Goal: Task Accomplishment & Management: Complete application form

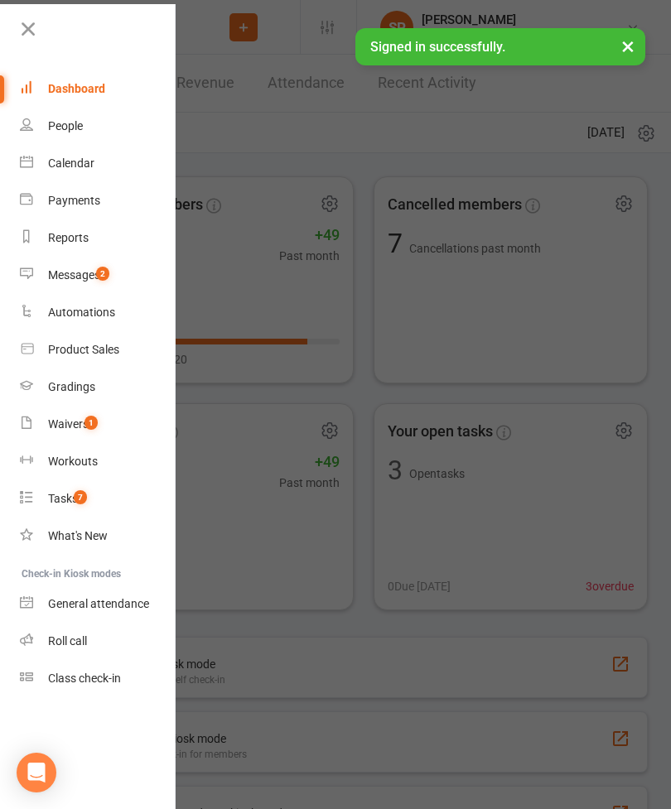
click at [55, 154] on link "Calendar" at bounding box center [98, 163] width 157 height 37
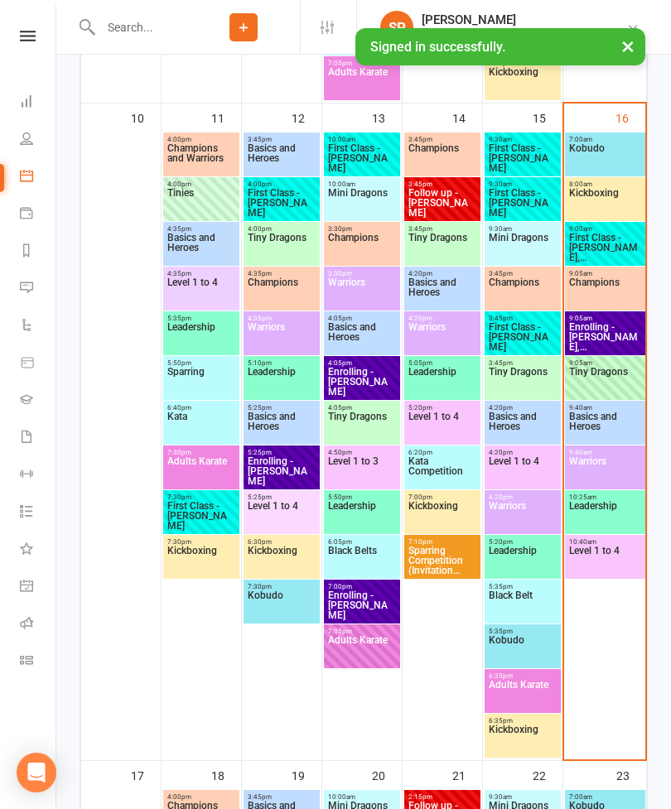
scroll to position [1532, 0]
click at [622, 328] on span "Enrolling - [PERSON_NAME], [PERSON_NAME]" at bounding box center [605, 338] width 74 height 30
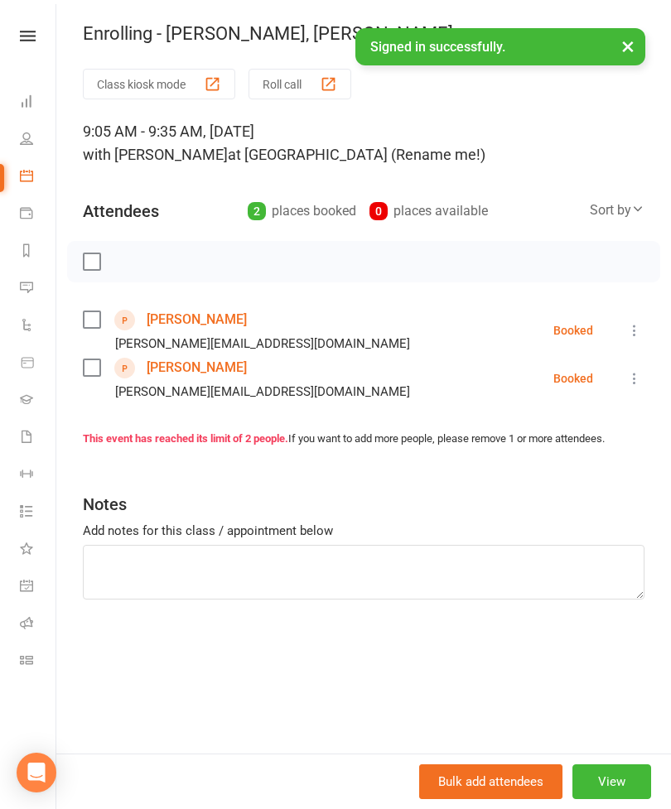
click at [214, 364] on link "[PERSON_NAME]" at bounding box center [197, 368] width 100 height 27
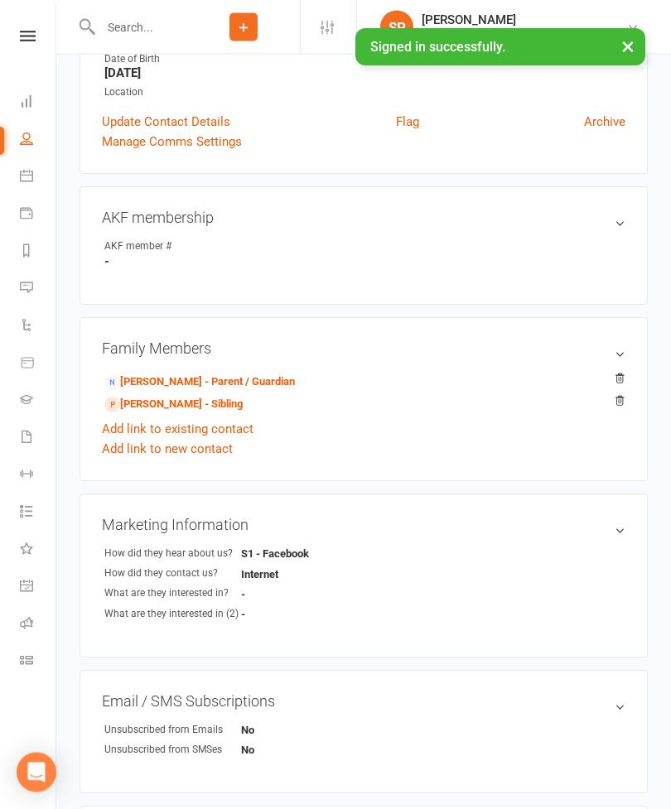
scroll to position [358, 0]
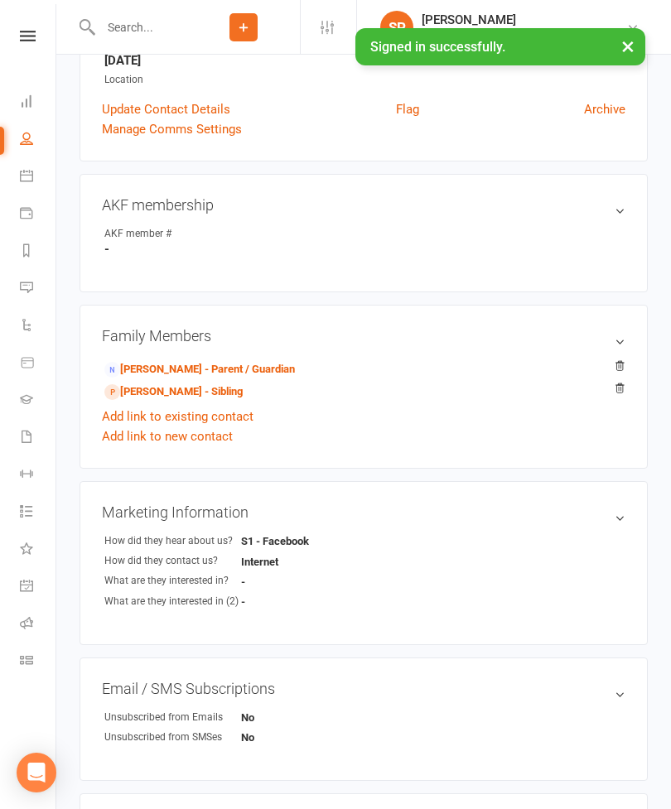
click at [232, 356] on div "Family Members [PERSON_NAME] - Parent / Guardian [PERSON_NAME] - Sibling Add li…" at bounding box center [364, 387] width 568 height 164
click at [253, 371] on link "[PERSON_NAME] - Parent / Guardian" at bounding box center [199, 369] width 191 height 17
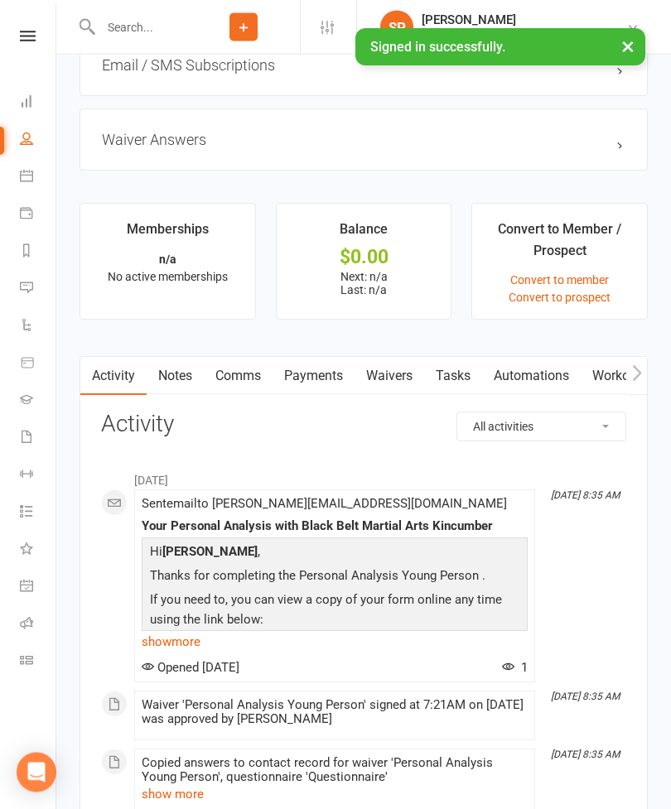
click at [400, 379] on link "Waivers" at bounding box center [390, 377] width 70 height 38
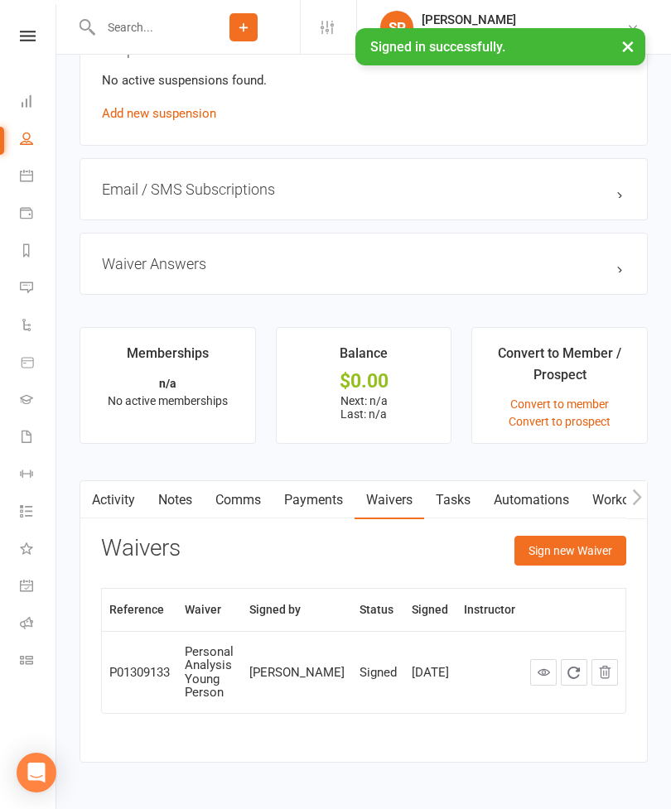
click at [594, 559] on button "Sign new Waiver" at bounding box center [570, 551] width 112 height 30
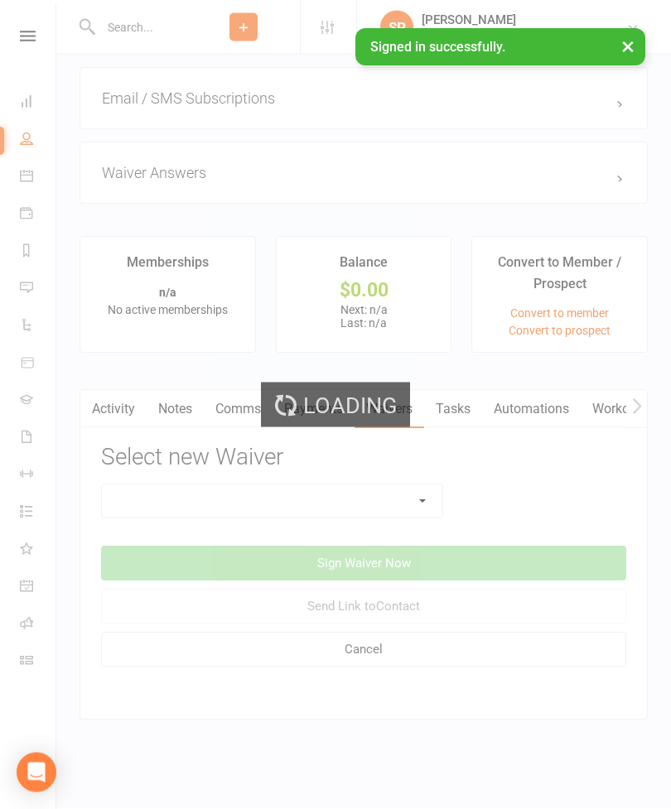
scroll to position [1197, 0]
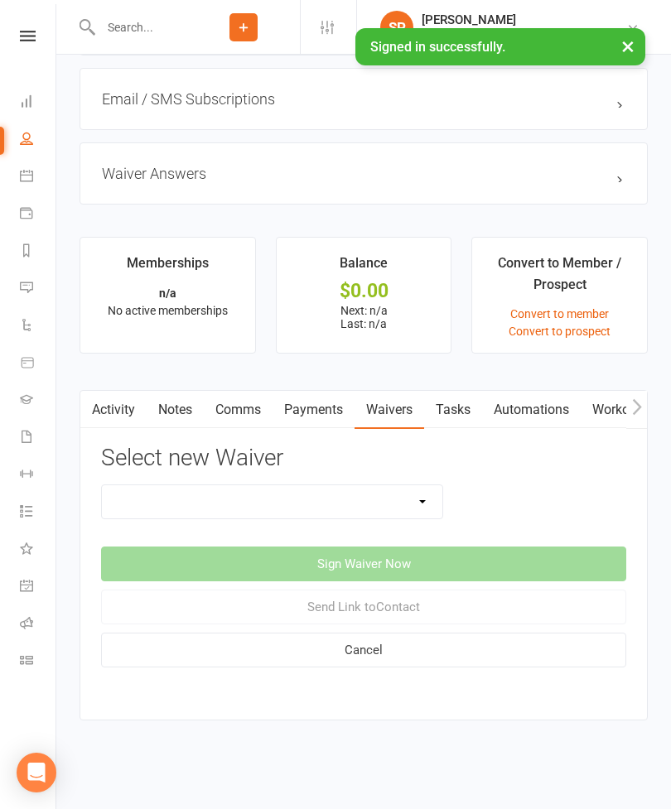
click at [380, 494] on select "Direct Debit Request Festival Enrolment Festival Trial Class Holiday Camp Waive…" at bounding box center [272, 501] width 340 height 33
select select "11213"
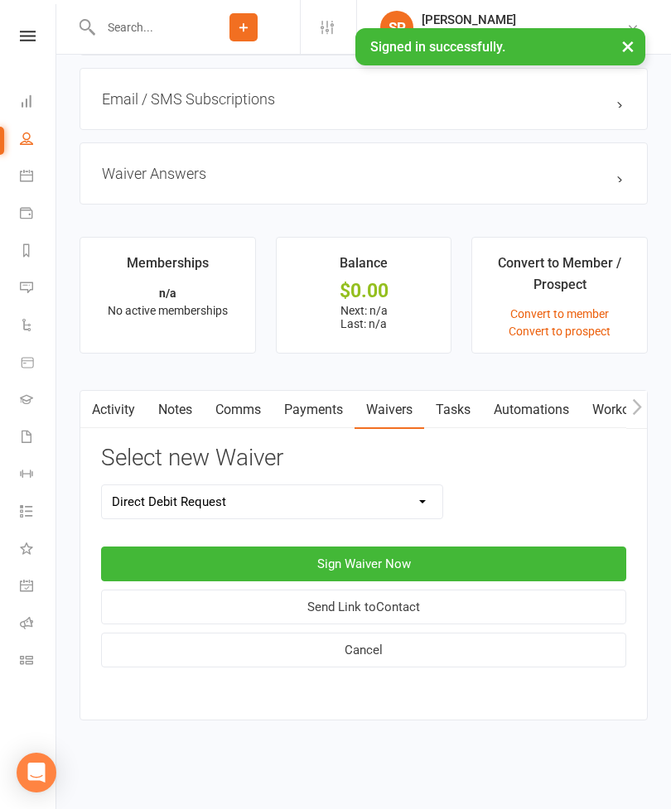
click at [383, 547] on button "Sign Waiver Now" at bounding box center [363, 564] width 525 height 35
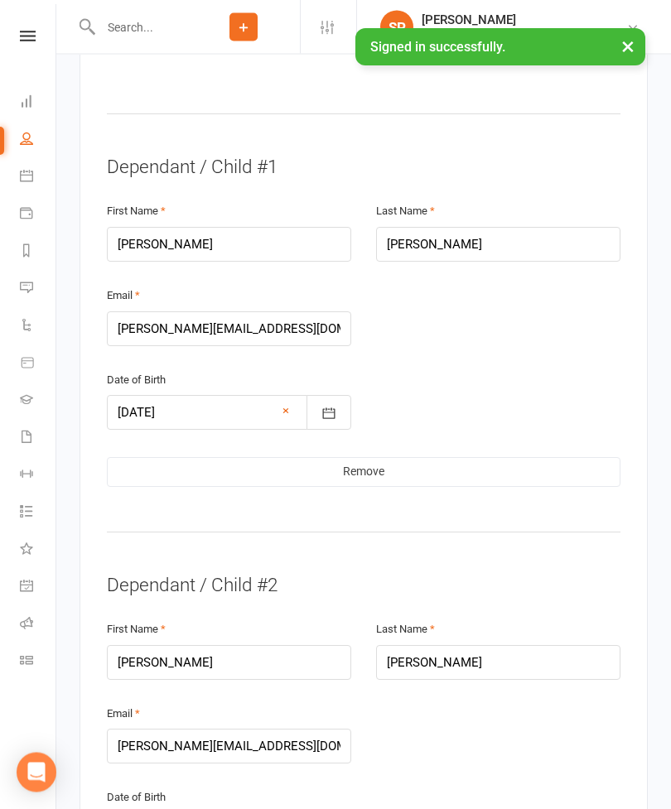
scroll to position [855, 0]
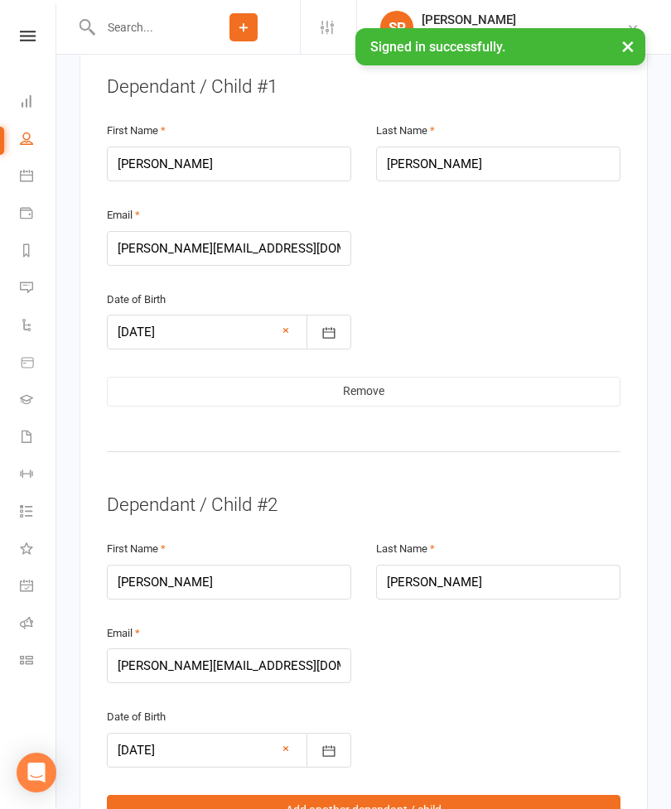
click at [404, 377] on link "Remove" at bounding box center [364, 392] width 514 height 30
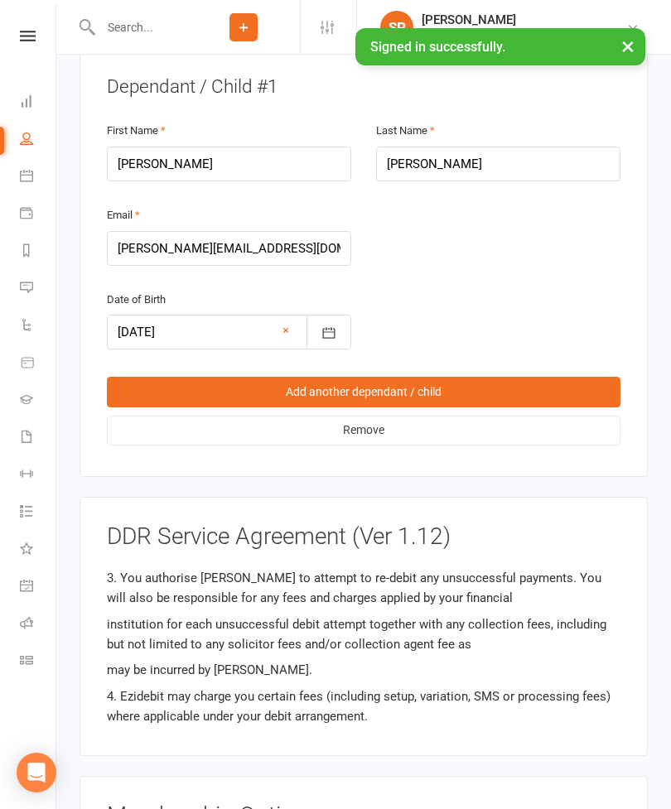
scroll to position [292, 0]
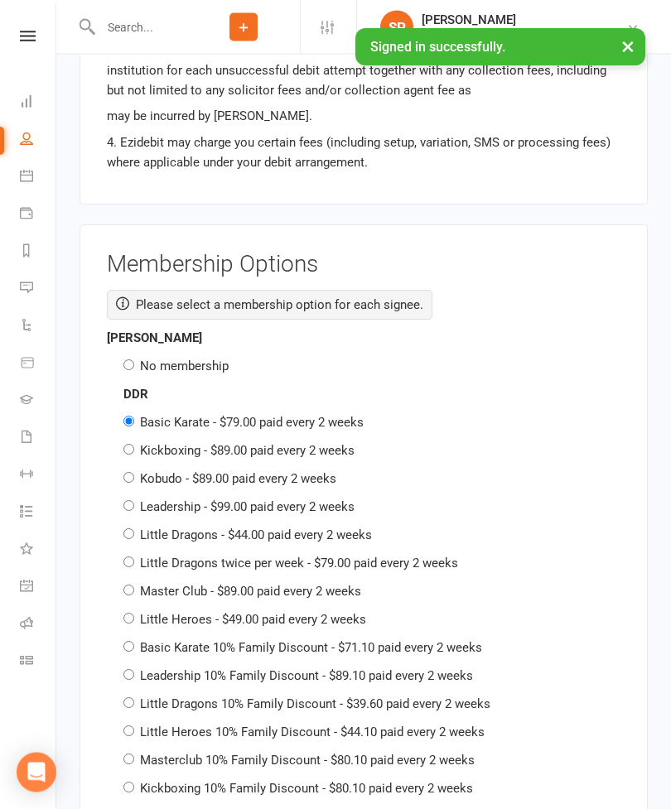
click at [218, 360] on label "No membership" at bounding box center [184, 367] width 89 height 15
click at [134, 360] on input "No membership" at bounding box center [128, 365] width 11 height 11
radio input "true"
radio input "false"
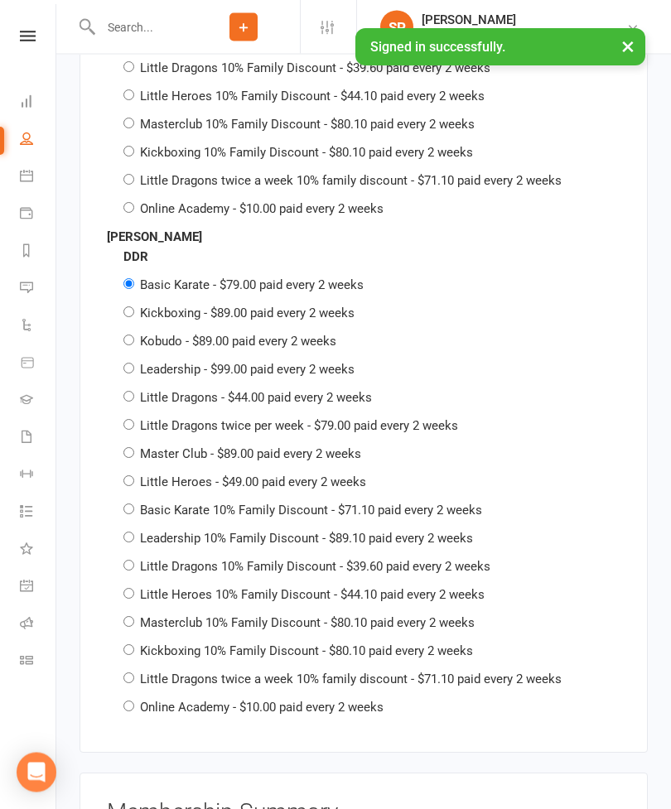
click at [324, 391] on label "Little Dragons - $44.00 paid every 2 weeks" at bounding box center [256, 398] width 232 height 15
click at [134, 392] on input "Little Dragons - $44.00 paid every 2 weeks" at bounding box center [128, 397] width 11 height 11
radio input "true"
radio input "false"
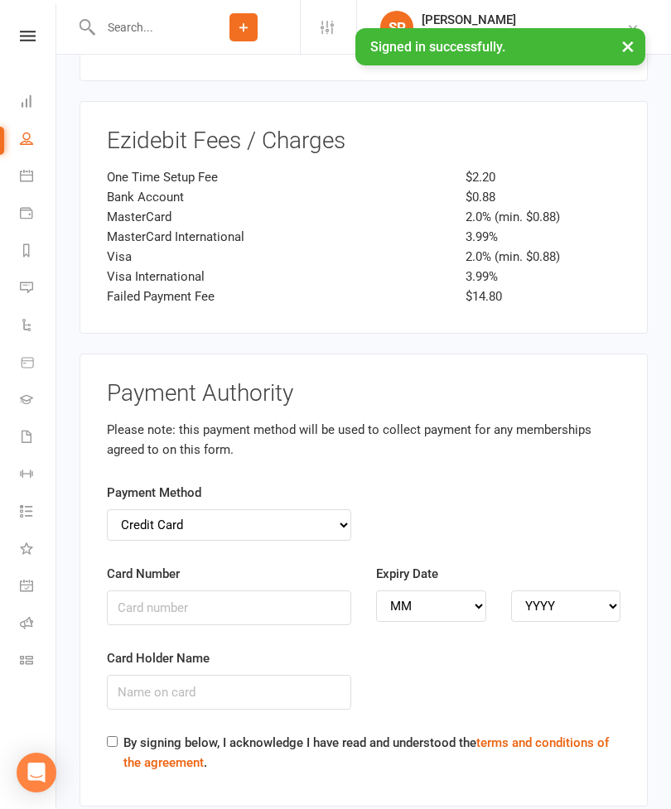
scroll to position [3007, 0]
click at [247, 591] on input "Card Number" at bounding box center [229, 608] width 244 height 35
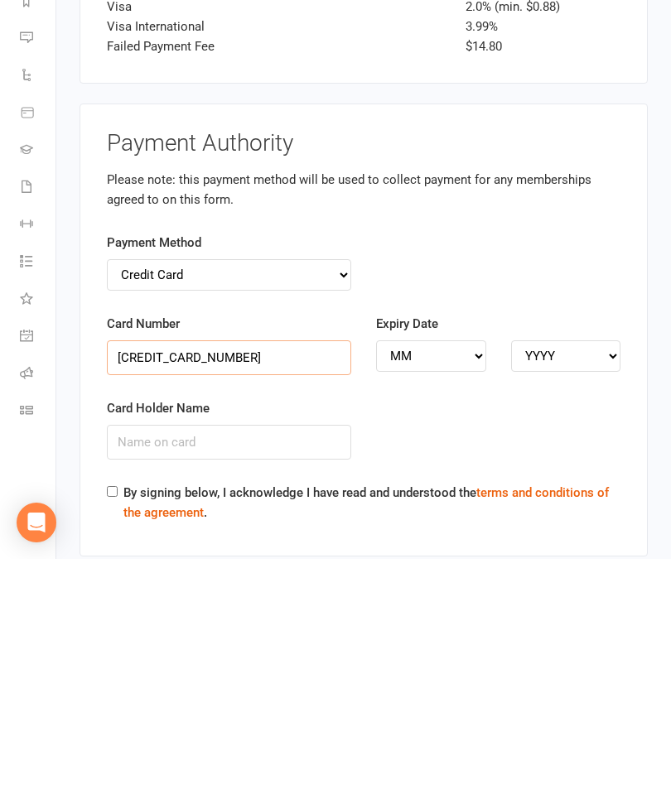
type input "[CREDIT_CARD_NUMBER]"
click at [452, 591] on select "MM 01 02 03 04 05 06 07 08 09 10 11 12" at bounding box center [431, 606] width 110 height 31
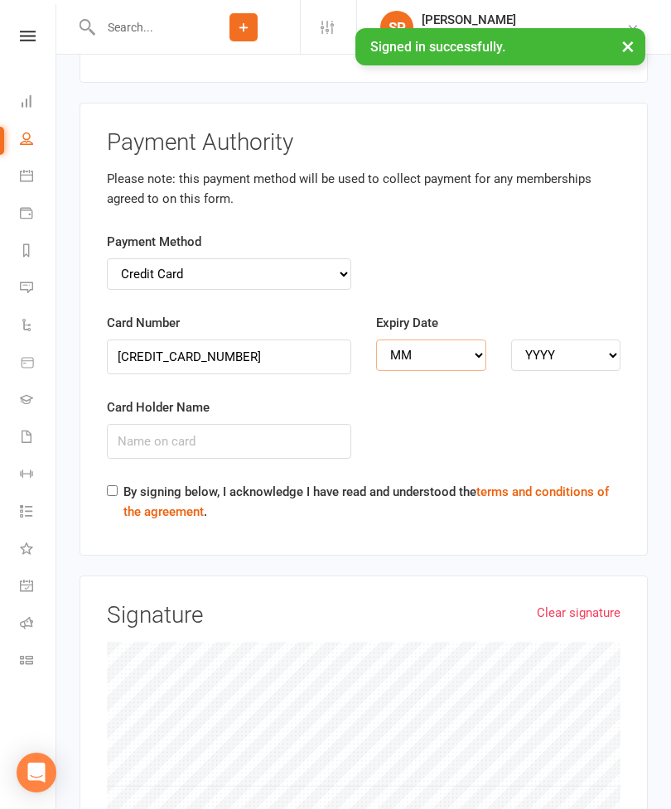
select select "01"
click at [588, 340] on select "YYYY 2025 2026 2027 2028 2029 2030 2031 2032 2033 2034" at bounding box center [566, 355] width 110 height 31
select select "2027"
click at [285, 424] on input "Card Holder Name" at bounding box center [229, 441] width 244 height 35
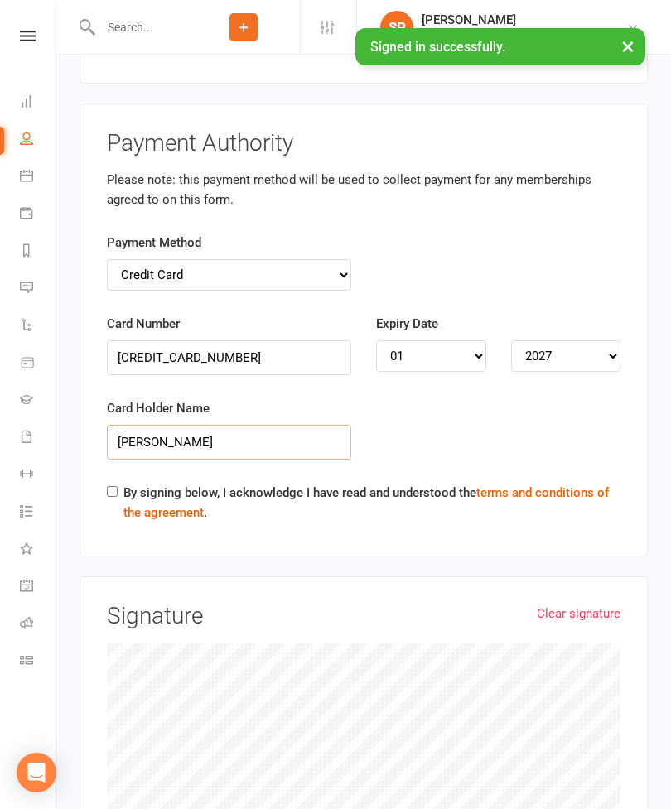
type input "[PERSON_NAME]"
click at [92, 439] on div "Payment Authority Please note: this payment method will be used to collect paym…" at bounding box center [364, 330] width 568 height 453
click at [110, 486] on input "By signing below, I acknowledge I have read and understood the terms and condit…" at bounding box center [112, 491] width 11 height 11
checkbox input "true"
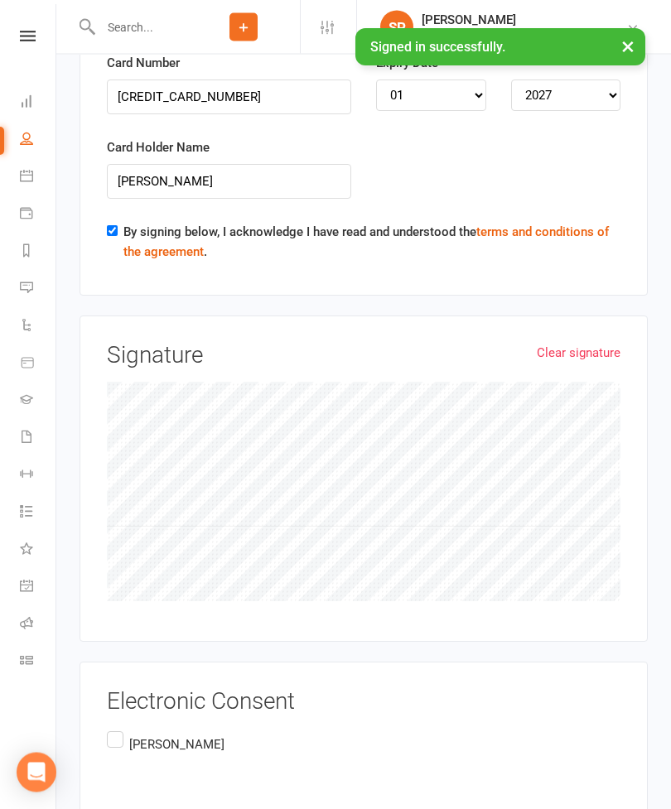
scroll to position [3553, 0]
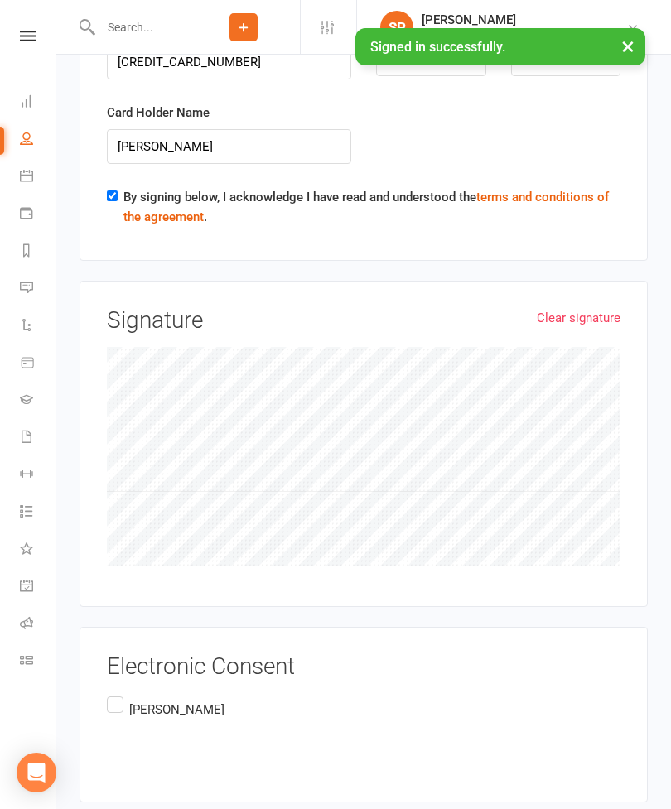
click at [103, 645] on div "Electronic Consent [PERSON_NAME]" at bounding box center [364, 714] width 568 height 175
click at [113, 693] on label "[PERSON_NAME]" at bounding box center [167, 722] width 121 height 59
click at [113, 693] on input "[PERSON_NAME]" at bounding box center [112, 693] width 11 height 0
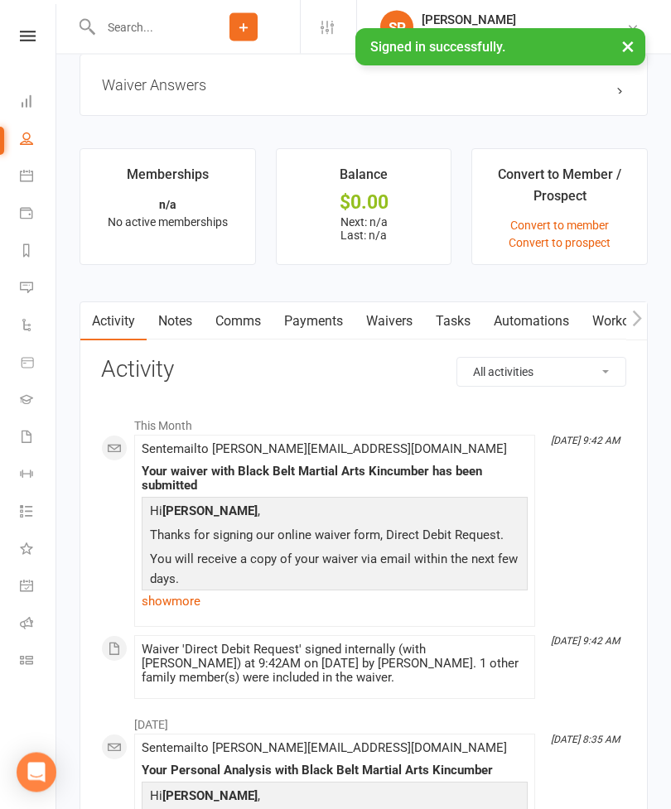
scroll to position [1298, 0]
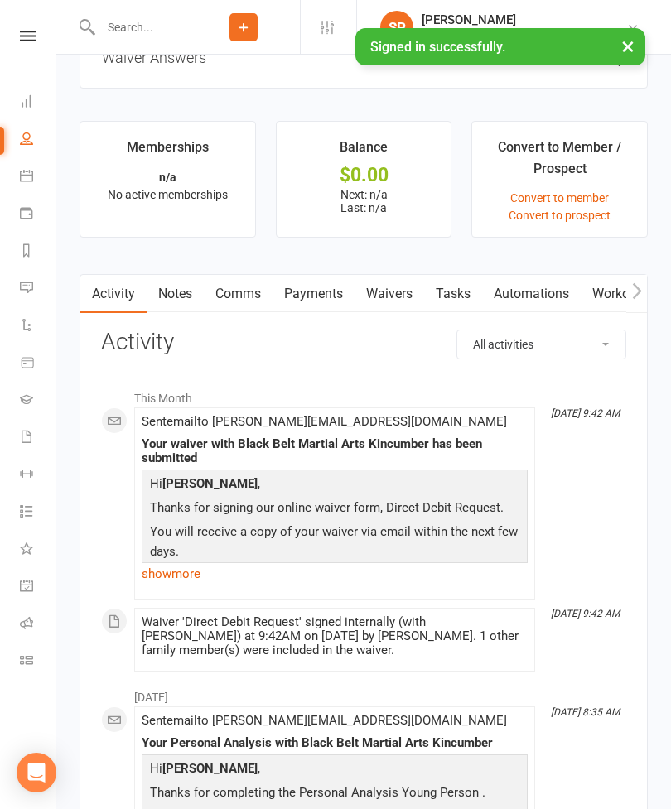
click at [406, 297] on link "Waivers" at bounding box center [390, 294] width 70 height 38
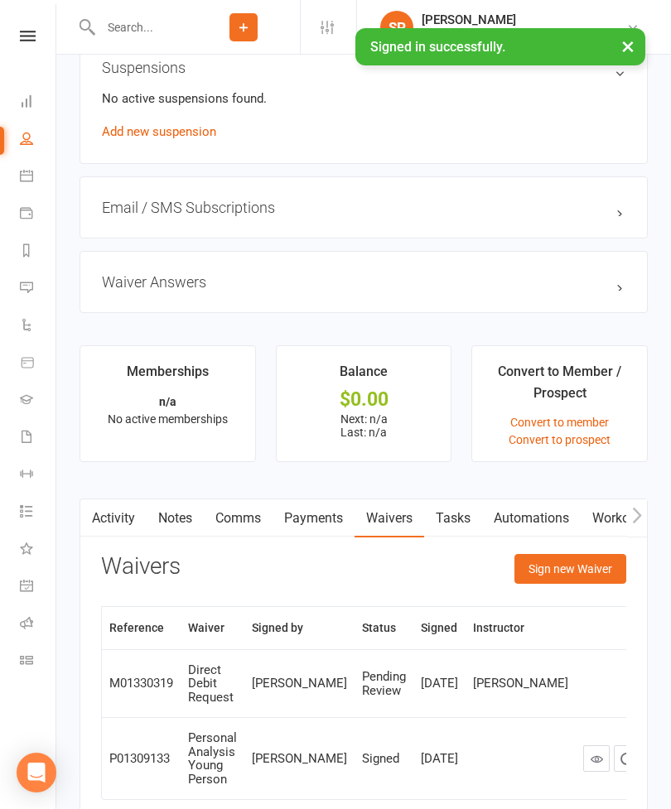
click at [579, 556] on button "Sign new Waiver" at bounding box center [570, 569] width 112 height 30
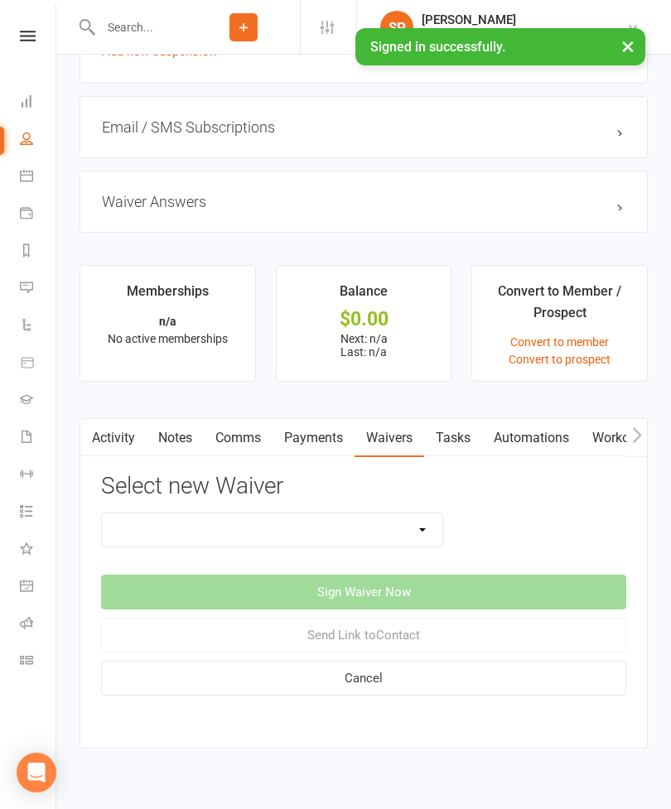
scroll to position [1197, 0]
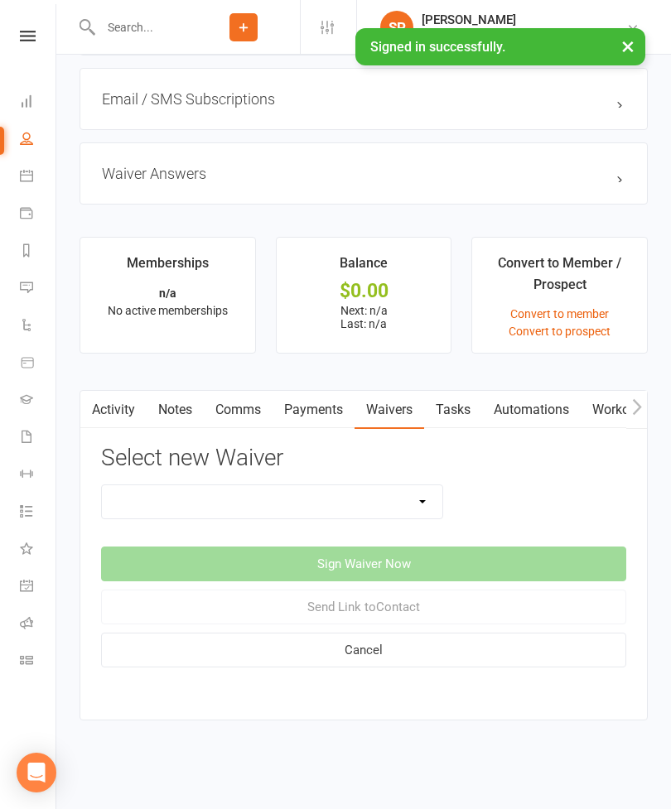
click at [388, 485] on select "Direct Debit Request Festival Enrolment Festival Trial Class Holiday Camp Waive…" at bounding box center [272, 501] width 340 height 33
select select "5212"
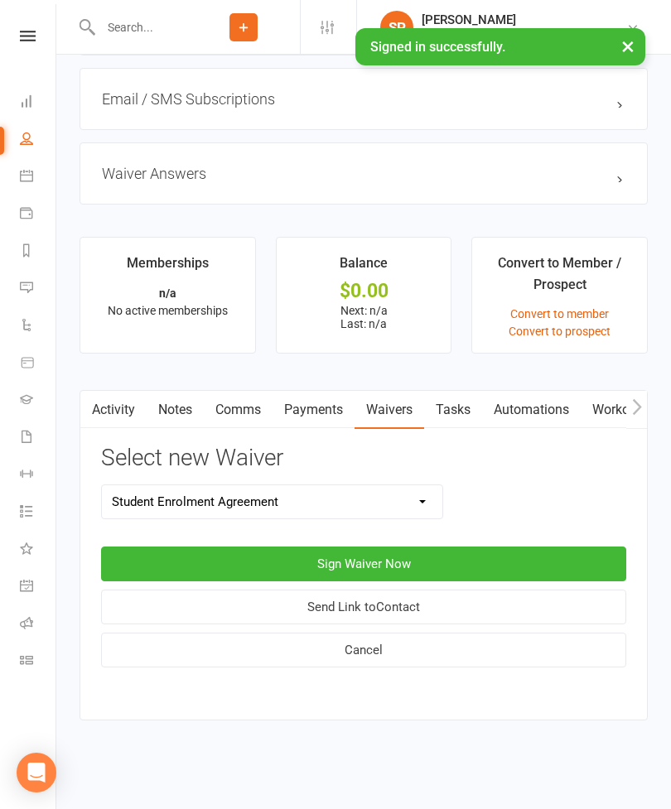
click at [388, 547] on button "Sign Waiver Now" at bounding box center [363, 564] width 525 height 35
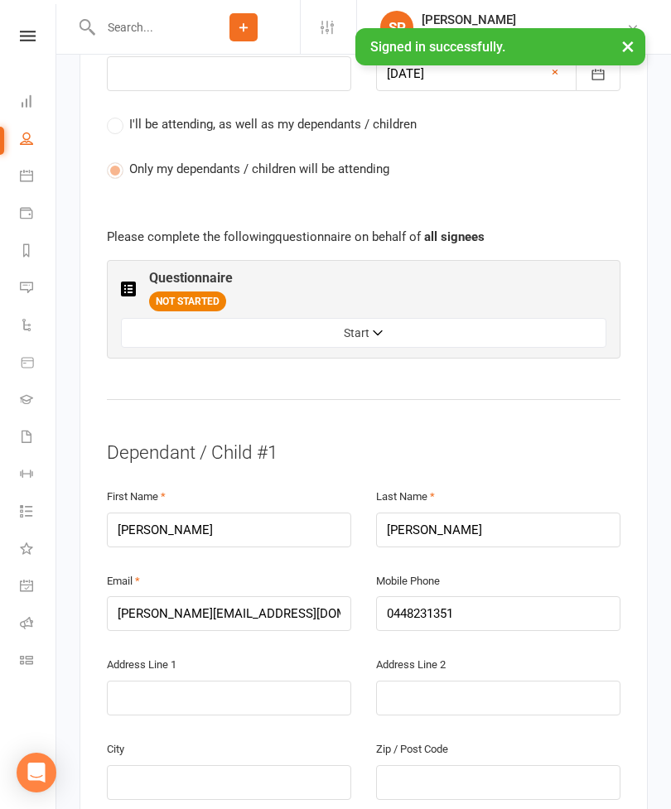
scroll to position [755, 0]
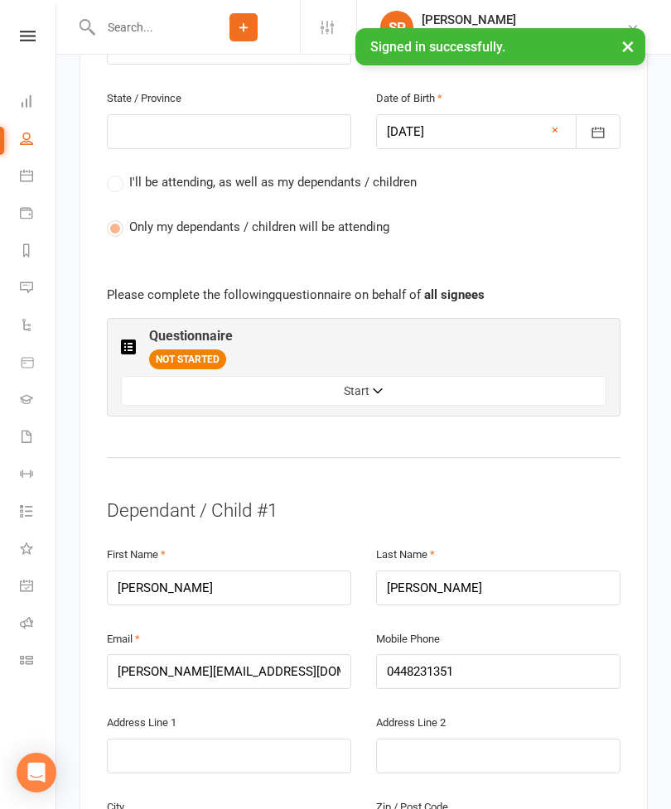
click at [401, 376] on button "Start" at bounding box center [363, 391] width 485 height 30
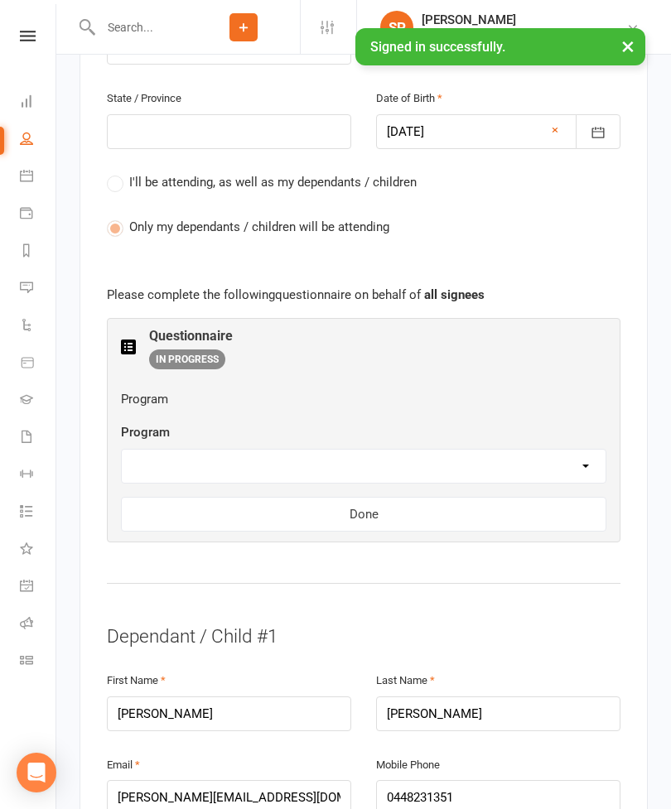
click at [384, 450] on select "Little Dragons Basic Leadership Kickboxing Kobudo Masterclub" at bounding box center [364, 466] width 484 height 33
select select "Little Dragons"
click at [431, 497] on button "Done" at bounding box center [363, 514] width 485 height 35
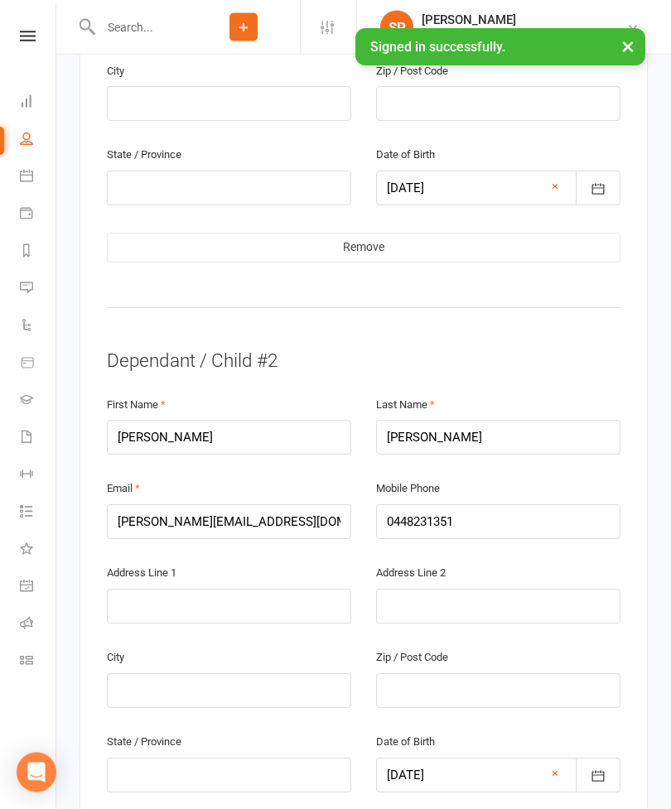
scroll to position [1492, 0]
click at [403, 233] on link "Remove" at bounding box center [364, 248] width 514 height 30
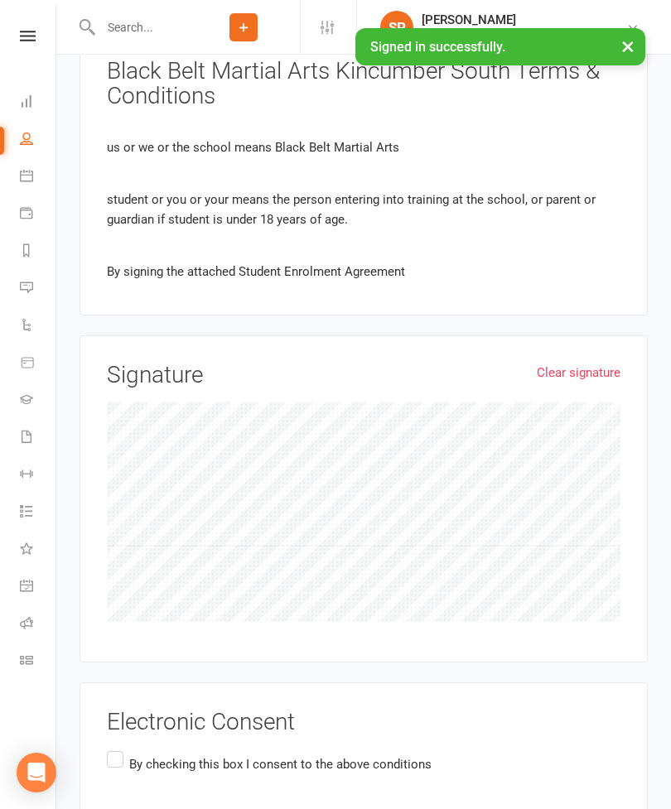
scroll to position [1812, 0]
click at [120, 749] on label "By checking this box I consent to the above conditions" at bounding box center [269, 765] width 325 height 32
click at [118, 749] on input "By checking this box I consent to the above conditions" at bounding box center [112, 749] width 11 height 0
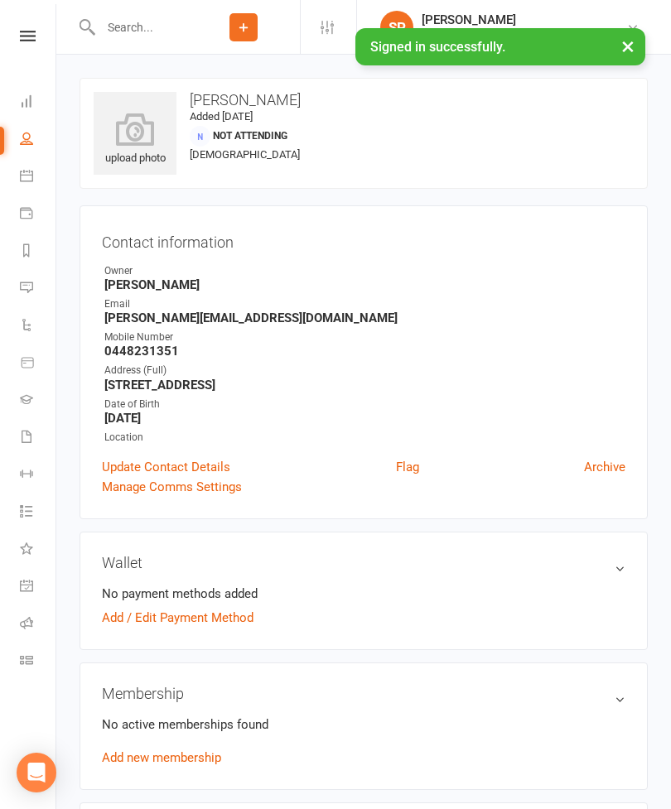
click at [165, 26] on input "text" at bounding box center [141, 27] width 92 height 23
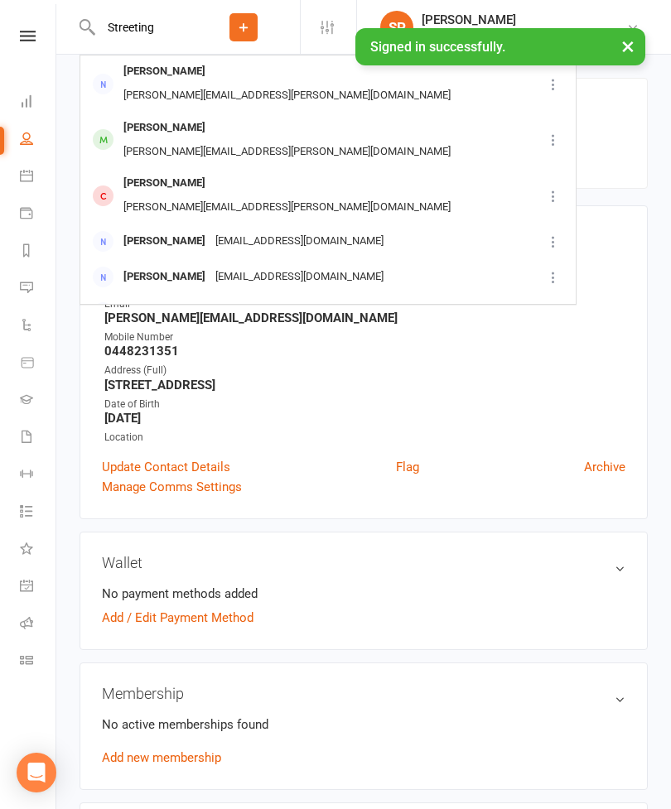
type input "Streeting"
click at [293, 140] on div "[PERSON_NAME][EMAIL_ADDRESS][PERSON_NAME][DOMAIN_NAME]" at bounding box center [286, 152] width 337 height 24
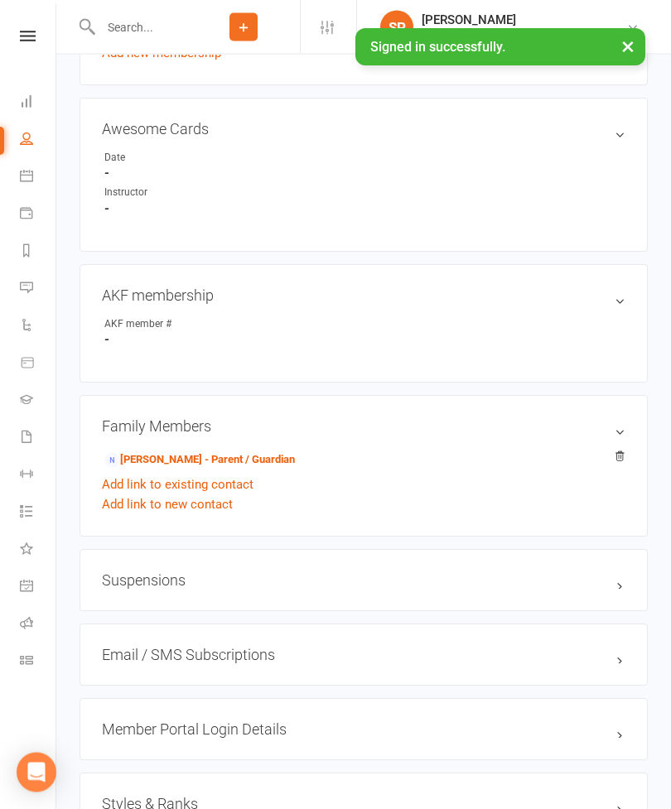
scroll to position [840, 0]
click at [233, 463] on link "[PERSON_NAME] - Parent / Guardian" at bounding box center [199, 459] width 191 height 17
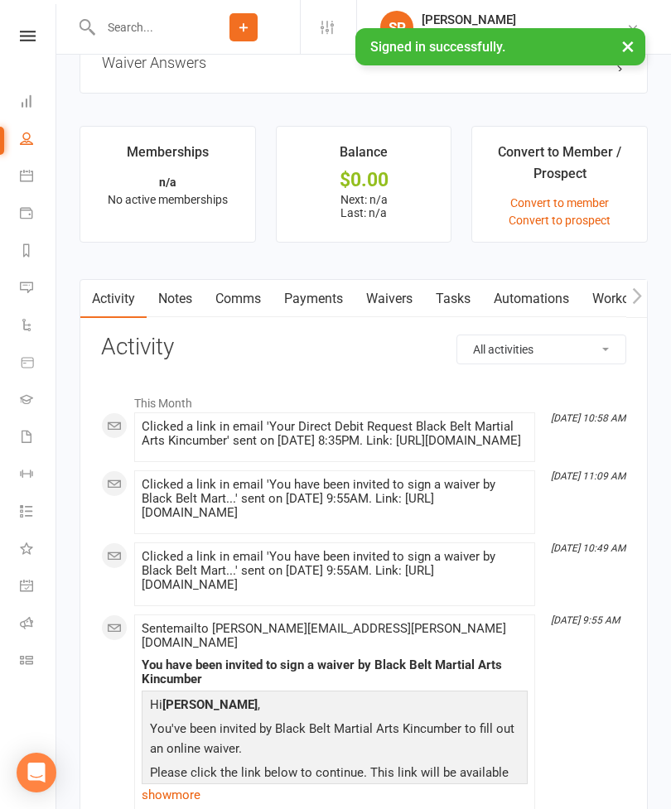
click at [405, 307] on link "Waivers" at bounding box center [390, 299] width 70 height 38
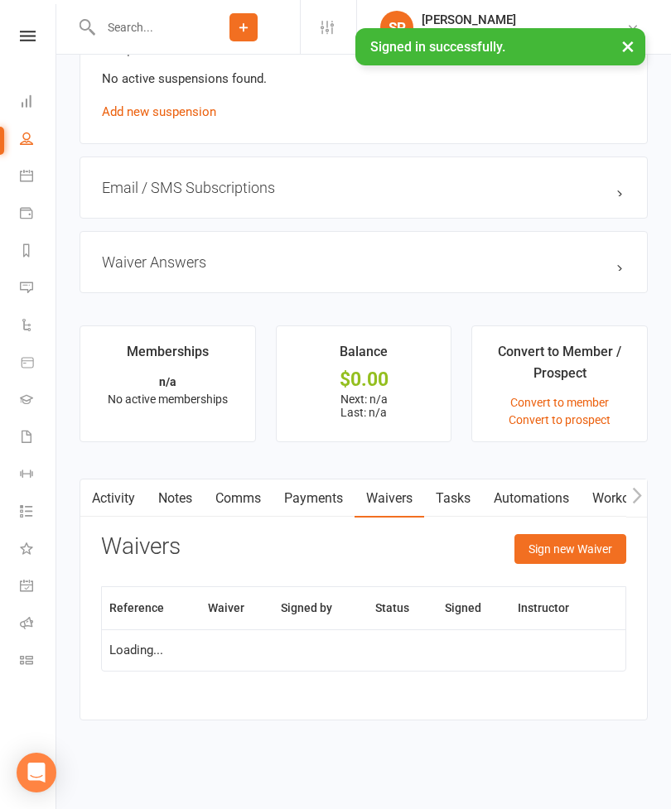
click at [568, 534] on button "Sign new Waiver" at bounding box center [570, 549] width 112 height 30
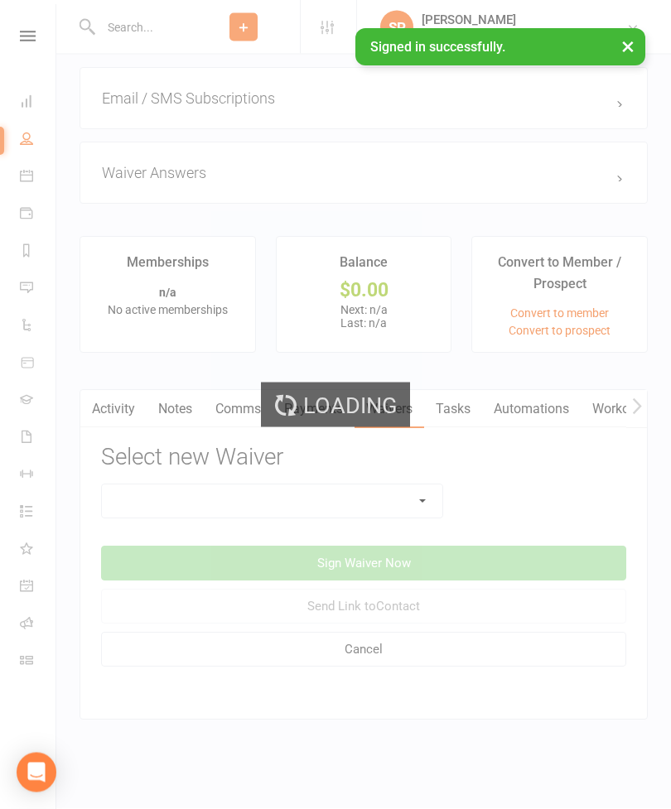
scroll to position [1221, 0]
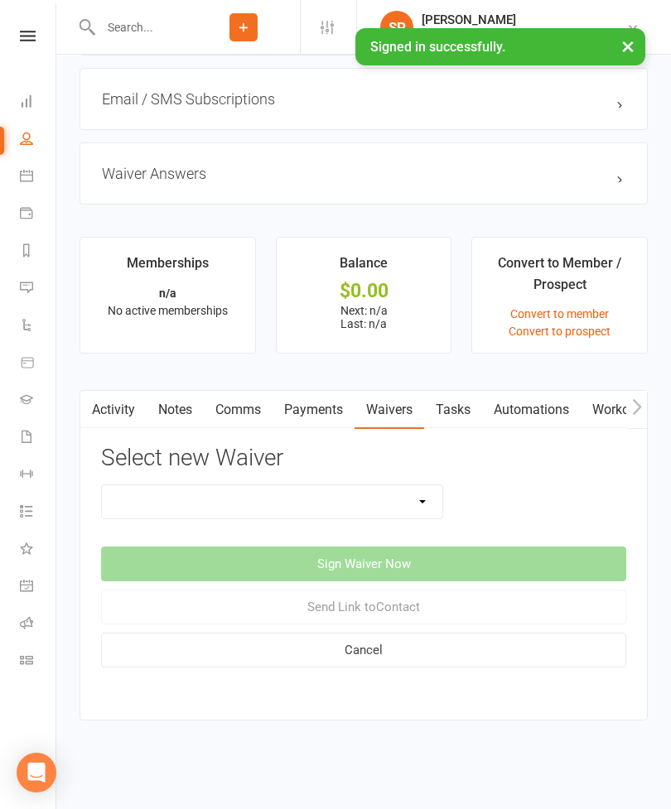
click at [390, 485] on select "Direct Debit Request Festival Enrolment Student Enrolment Agreement" at bounding box center [272, 501] width 340 height 33
select select "11213"
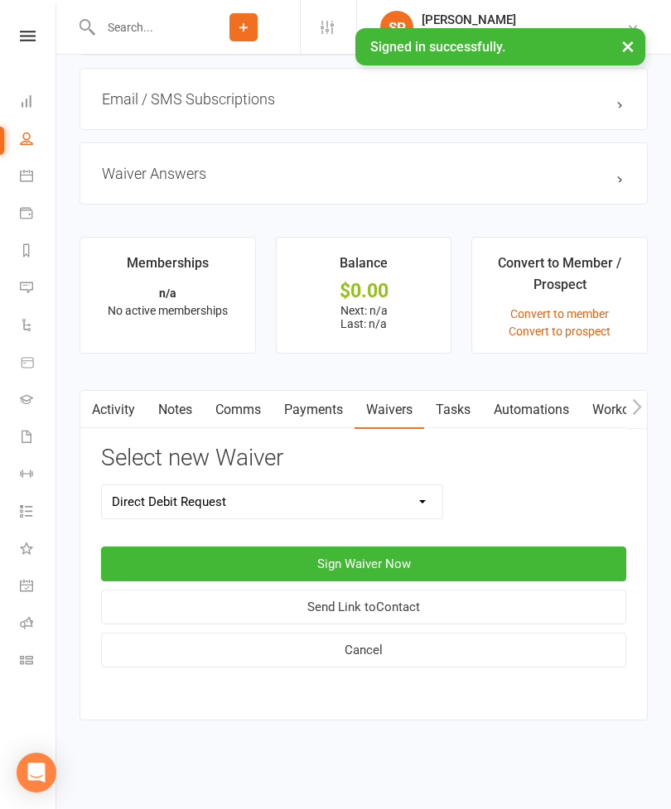
click at [407, 547] on button "Sign Waiver Now" at bounding box center [363, 564] width 525 height 35
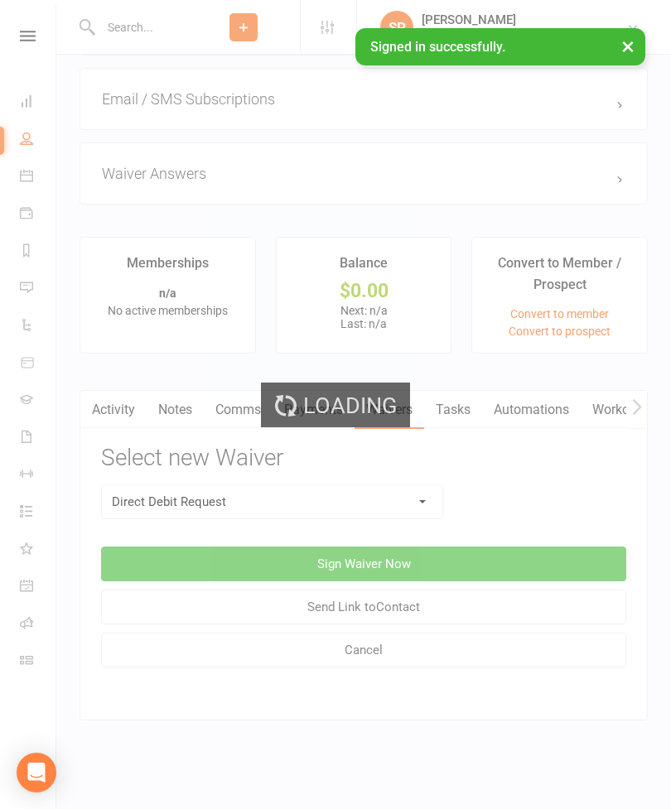
select select "02"
select select "2028"
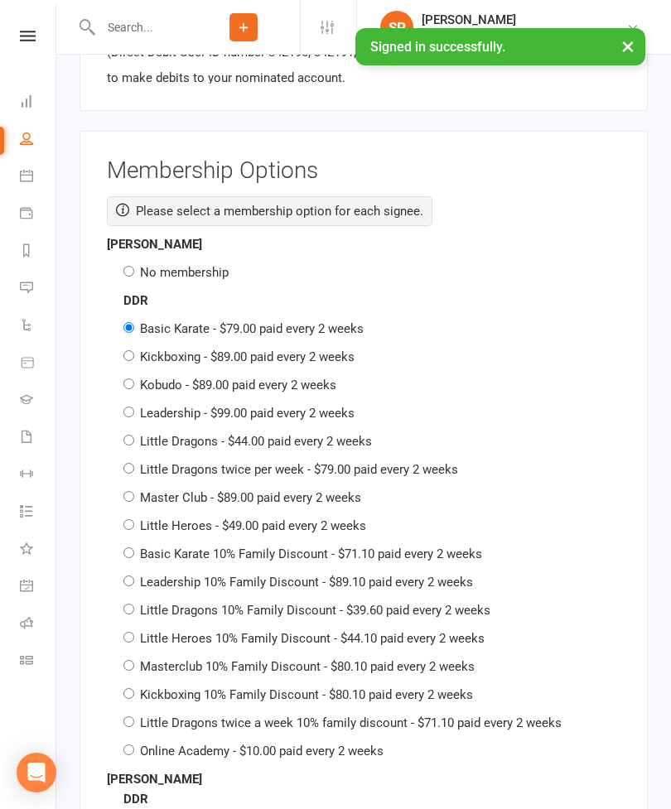
scroll to position [1552, 0]
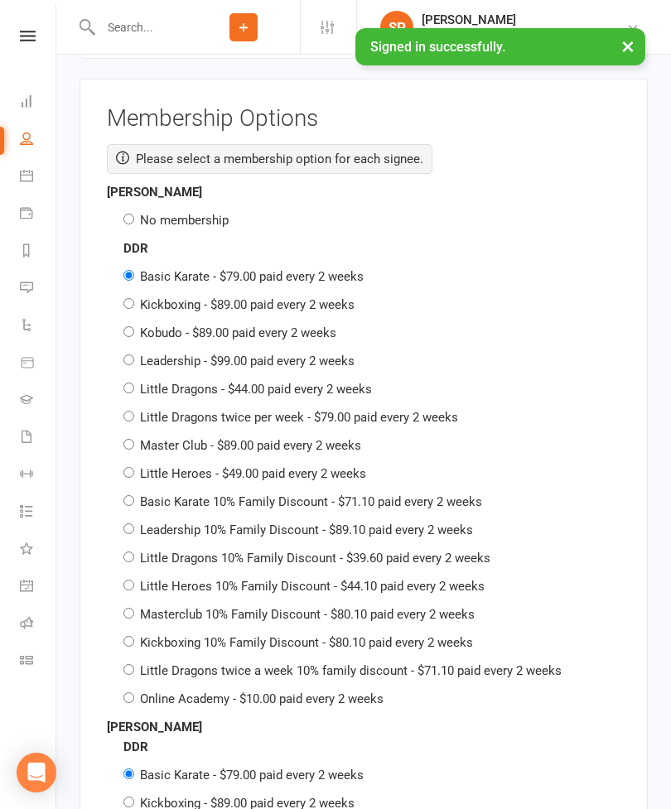
click at [187, 213] on label "No membership" at bounding box center [184, 220] width 89 height 15
click at [134, 214] on input "No membership" at bounding box center [128, 219] width 11 height 11
radio input "true"
radio input "false"
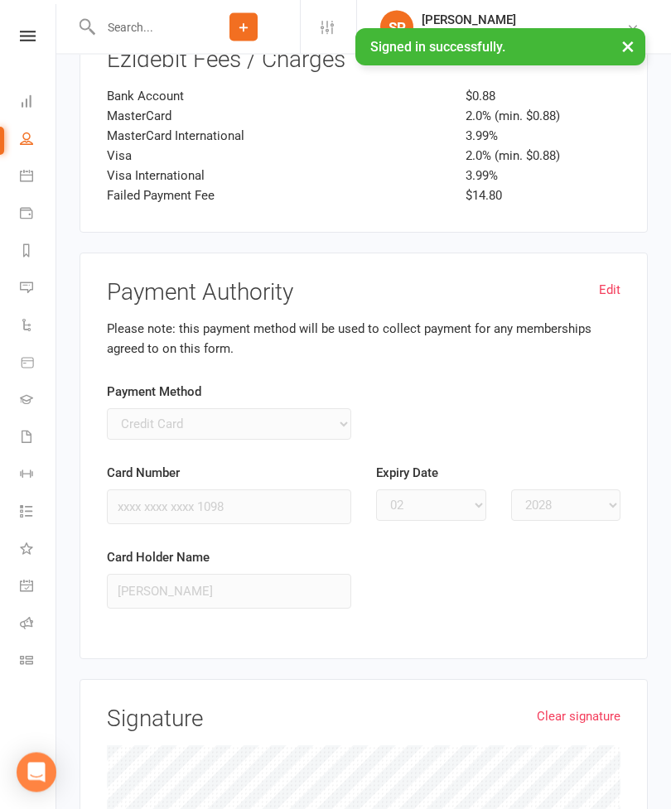
scroll to position [3088, 0]
click at [607, 280] on link "Edit" at bounding box center [610, 290] width 22 height 20
select select
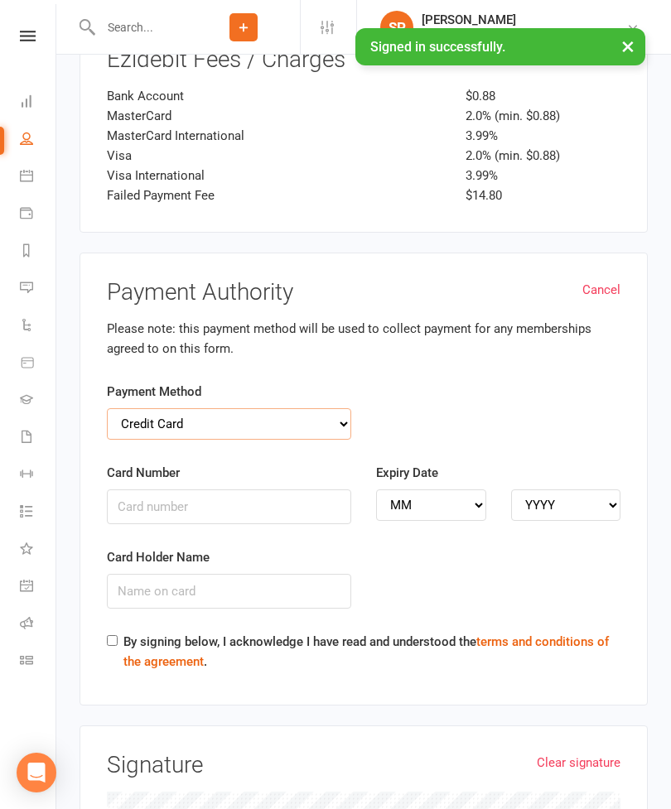
click at [278, 408] on select "Credit Card Bank Account" at bounding box center [229, 423] width 244 height 31
select select "bank_account"
click at [128, 490] on input "BSB" at bounding box center [229, 507] width 244 height 35
type input "012621"
click at [397, 490] on input "Account Number" at bounding box center [498, 507] width 244 height 35
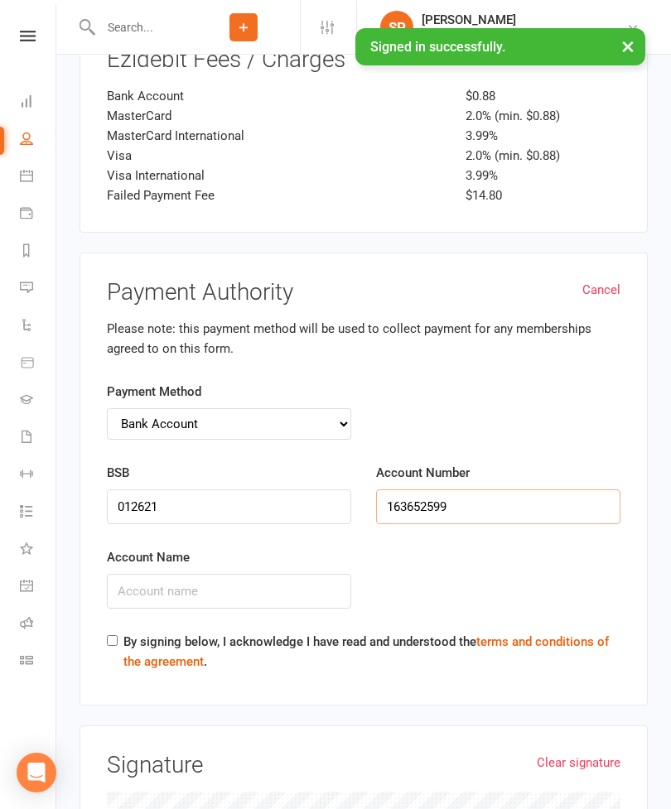
type input "163652599"
click at [143, 574] on input "Account Name" at bounding box center [229, 591] width 244 height 35
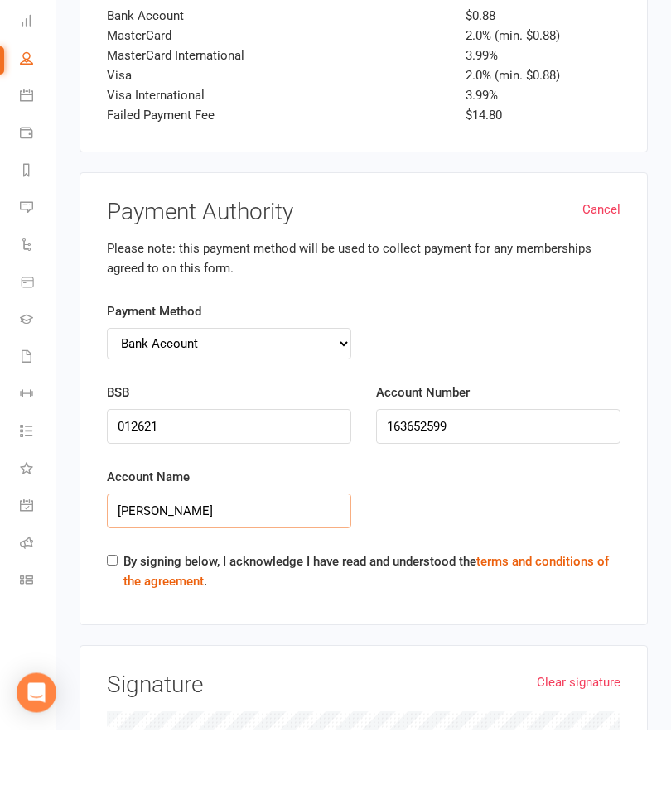
type input "[PERSON_NAME]"
click at [112, 635] on input "By signing below, I acknowledge I have read and understood the terms and condit…" at bounding box center [112, 640] width 11 height 11
checkbox input "true"
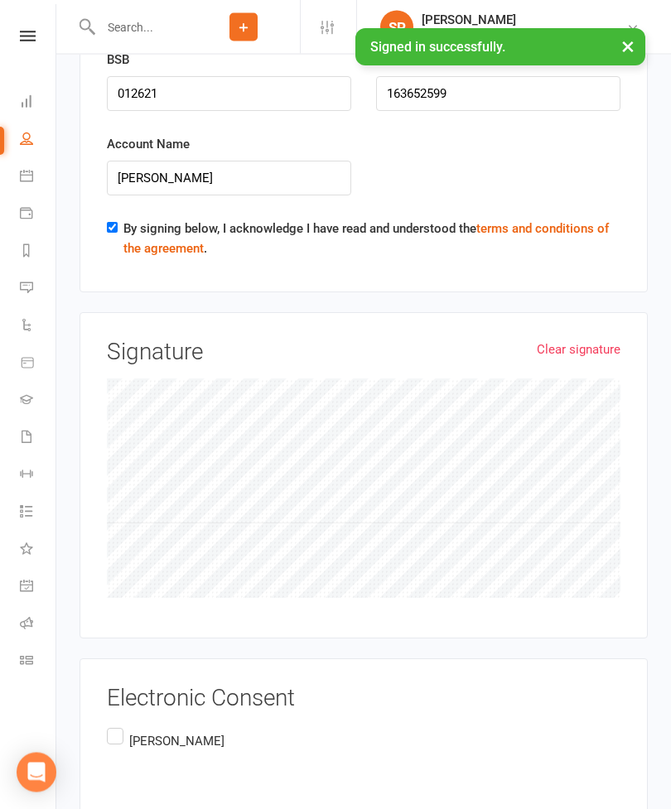
scroll to position [3533, 0]
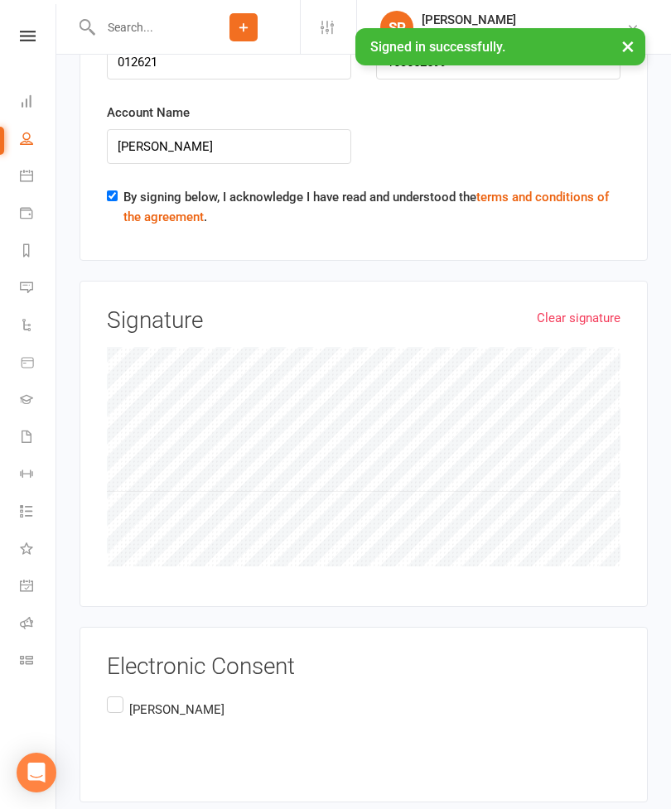
click at [113, 693] on label "[PERSON_NAME]" at bounding box center [167, 722] width 121 height 59
click at [113, 693] on input "[PERSON_NAME]" at bounding box center [112, 693] width 11 height 0
